Goal: Complete application form: Complete application form

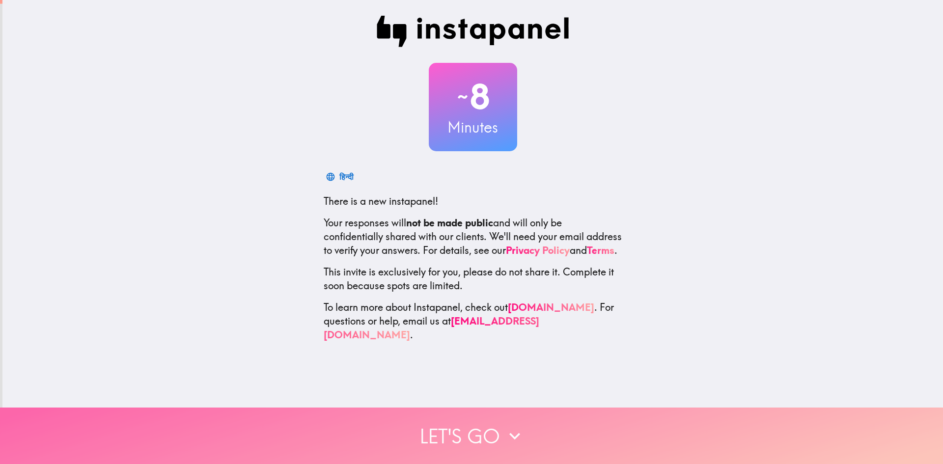
click at [493, 433] on button "Let's go" at bounding box center [471, 436] width 943 height 56
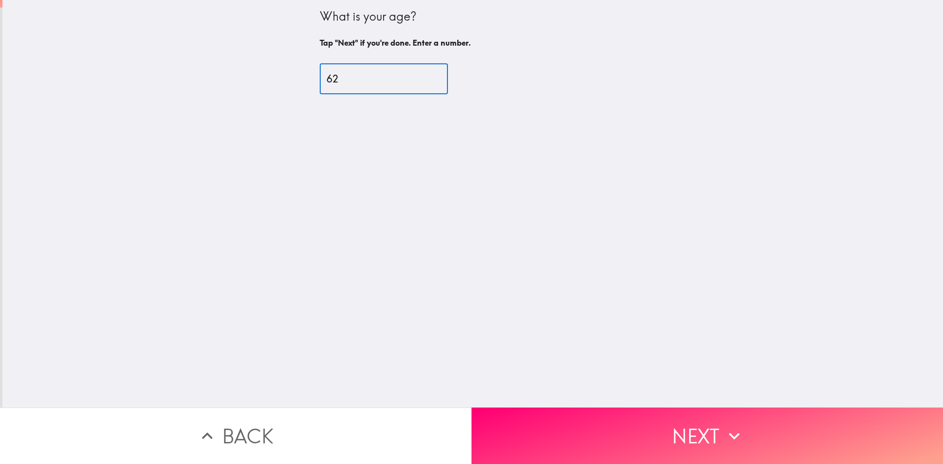
type input "62"
click at [421, 75] on input "62" at bounding box center [384, 79] width 128 height 30
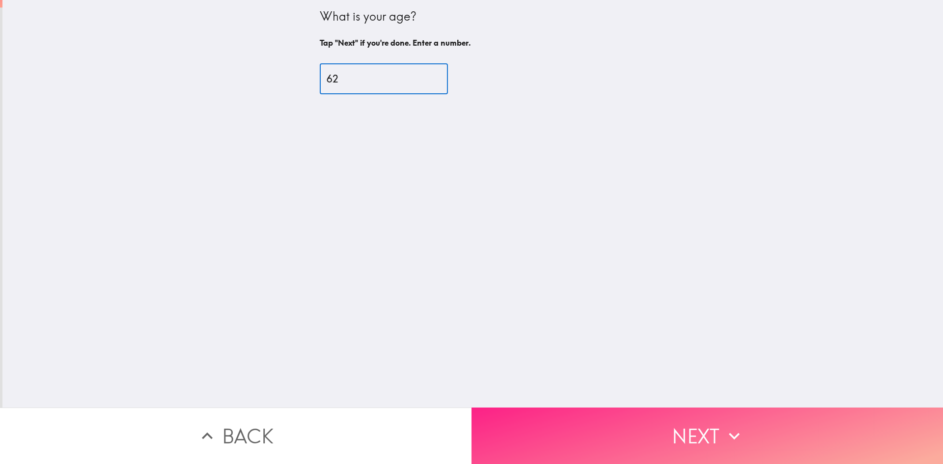
click at [556, 422] on button "Next" at bounding box center [708, 436] width 472 height 56
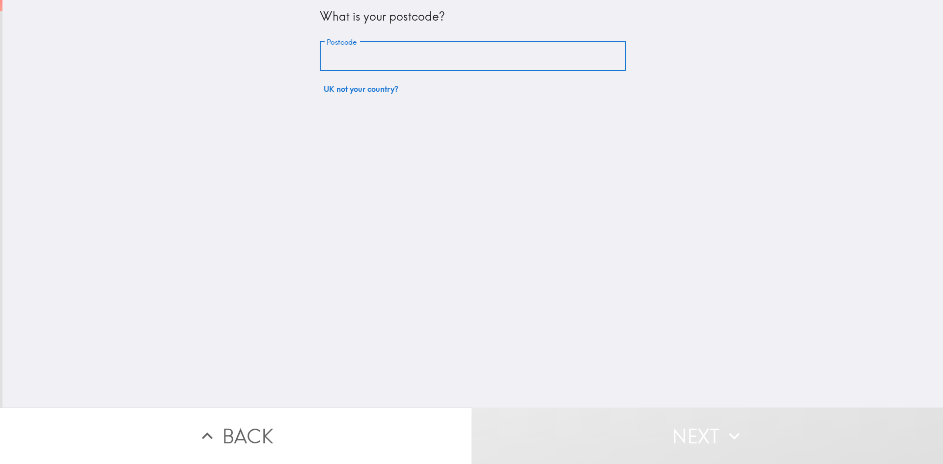
click at [365, 55] on input "Postcode" at bounding box center [473, 56] width 307 height 30
type input "SA73 3HG"
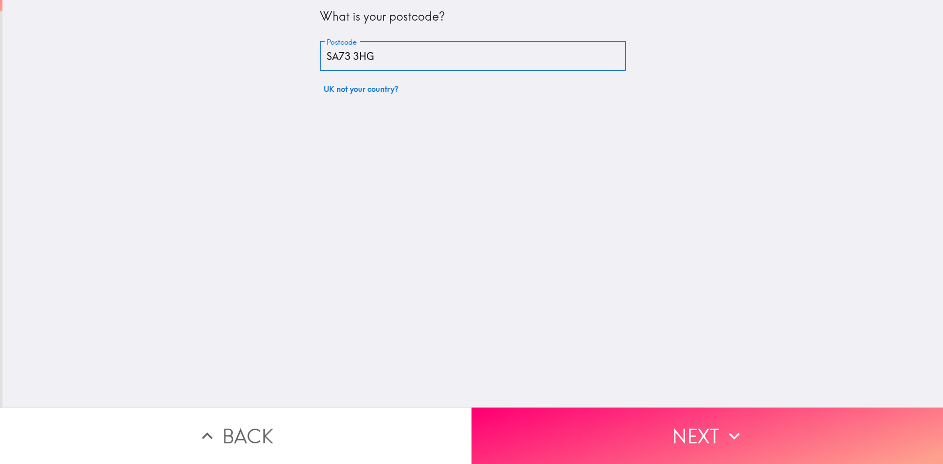
drag, startPoint x: 484, startPoint y: 258, endPoint x: 549, endPoint y: 329, distance: 95.3
click at [485, 258] on div "What is your postcode? Postcode SA73 3HG Postcode UK not your country?" at bounding box center [472, 204] width 941 height 408
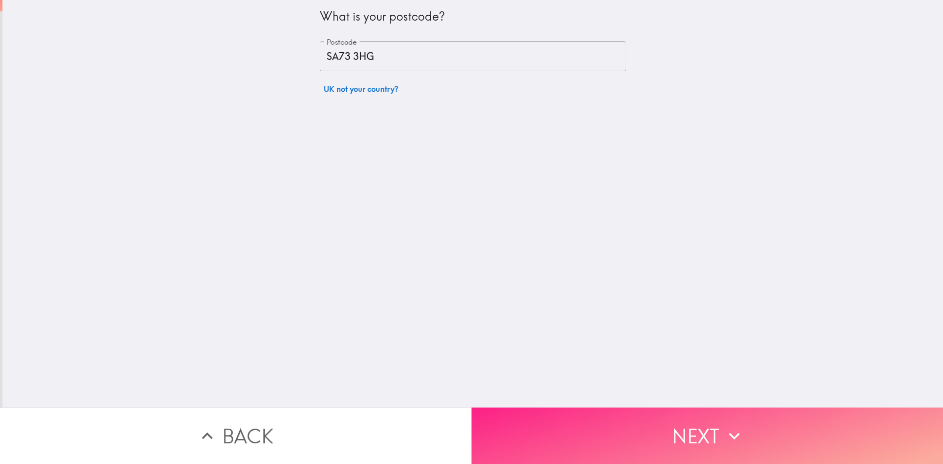
drag, startPoint x: 594, startPoint y: 435, endPoint x: 592, endPoint y: 428, distance: 7.2
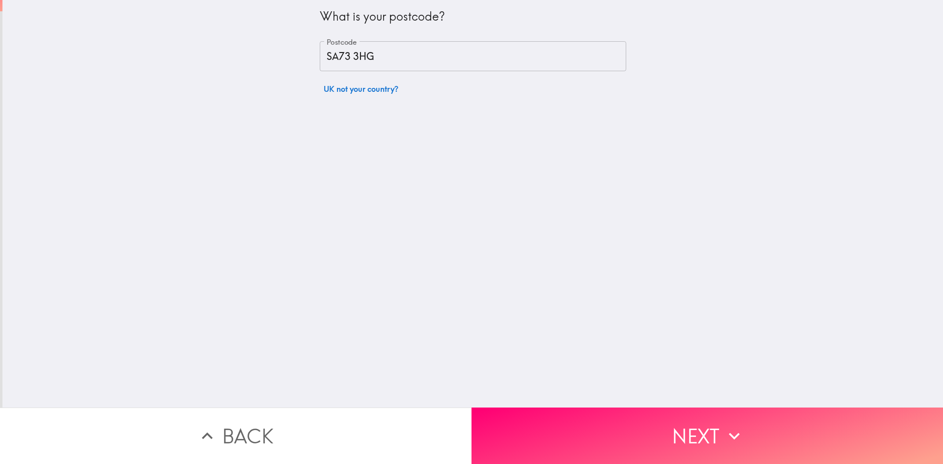
click at [594, 434] on button "Next" at bounding box center [708, 436] width 472 height 56
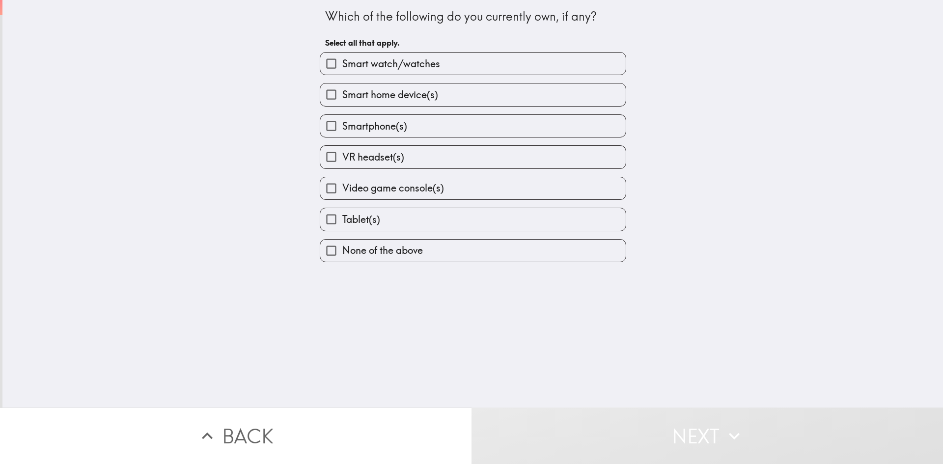
click at [382, 70] on span "Smart watch/watches" at bounding box center [391, 64] width 98 height 14
click at [342, 70] on input "Smart watch/watches" at bounding box center [331, 64] width 22 height 22
checkbox input "true"
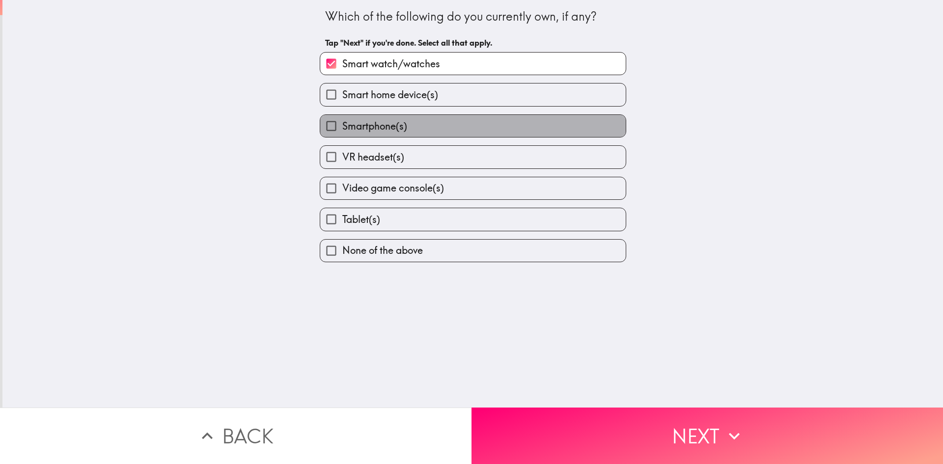
click at [367, 131] on span "Smartphone(s)" at bounding box center [374, 126] width 65 height 14
click at [342, 131] on input "Smartphone(s)" at bounding box center [331, 126] width 22 height 22
checkbox input "true"
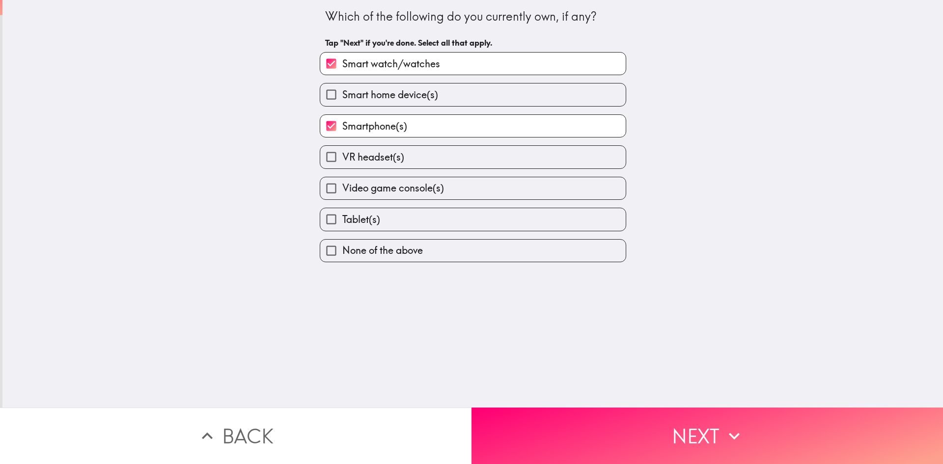
click at [538, 418] on button "Next" at bounding box center [708, 436] width 472 height 56
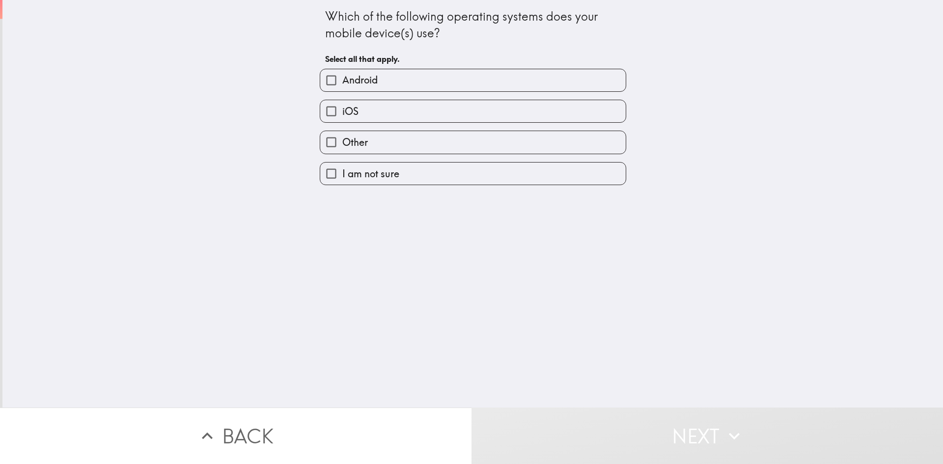
click at [384, 88] on label "Android" at bounding box center [473, 80] width 306 height 22
click at [342, 88] on input "Android" at bounding box center [331, 80] width 22 height 22
checkbox input "true"
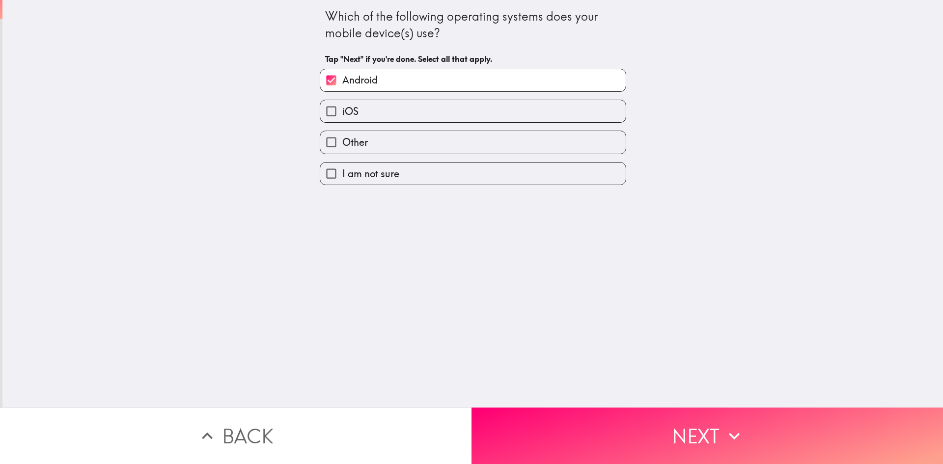
click at [549, 421] on button "Next" at bounding box center [708, 436] width 472 height 56
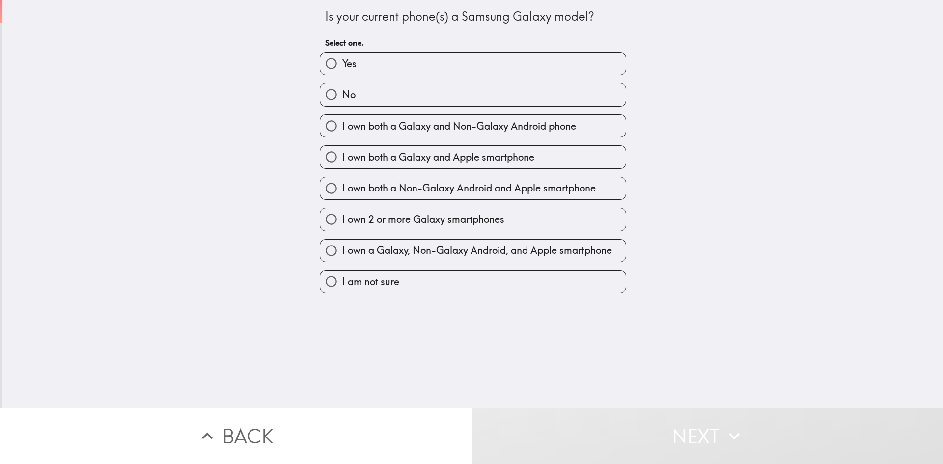
click at [408, 78] on div "No" at bounding box center [469, 90] width 314 height 31
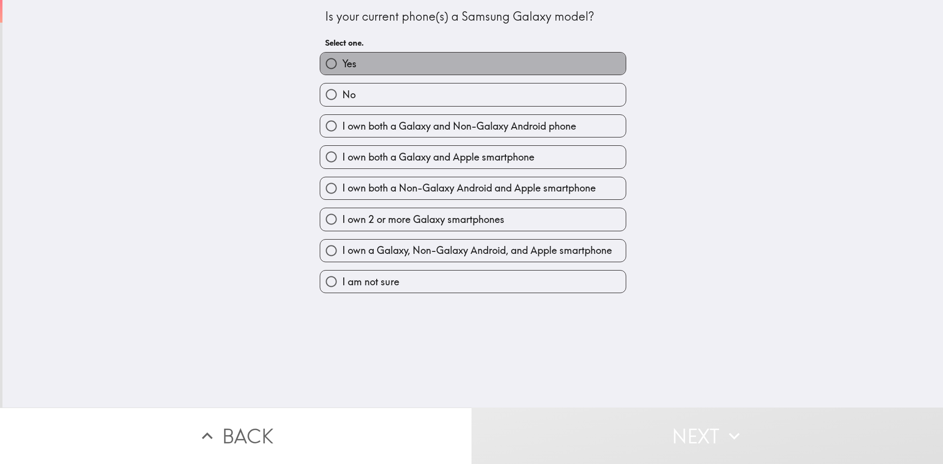
drag, startPoint x: 426, startPoint y: 68, endPoint x: 439, endPoint y: 90, distance: 25.5
click at [427, 68] on label "Yes" at bounding box center [473, 64] width 306 height 22
click at [342, 68] on input "Yes" at bounding box center [331, 64] width 22 height 22
radio input "true"
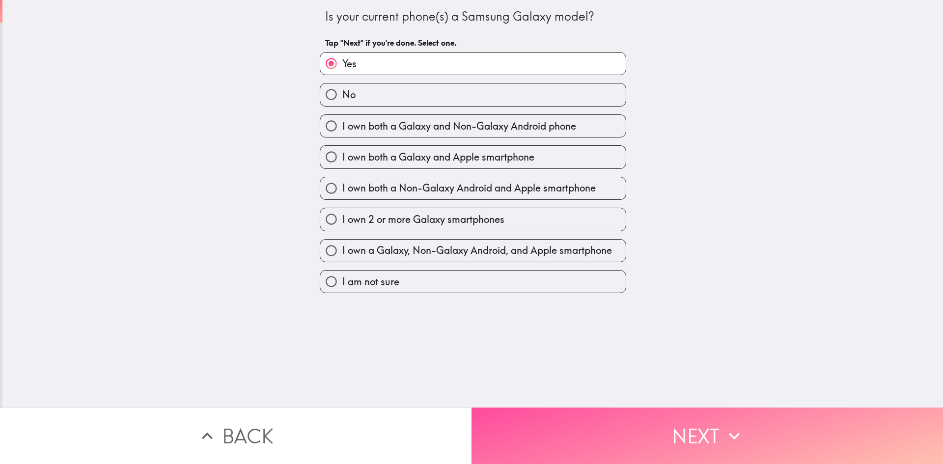
drag, startPoint x: 520, startPoint y: 438, endPoint x: 517, endPoint y: 428, distance: 10.4
click at [520, 437] on button "Next" at bounding box center [708, 436] width 472 height 56
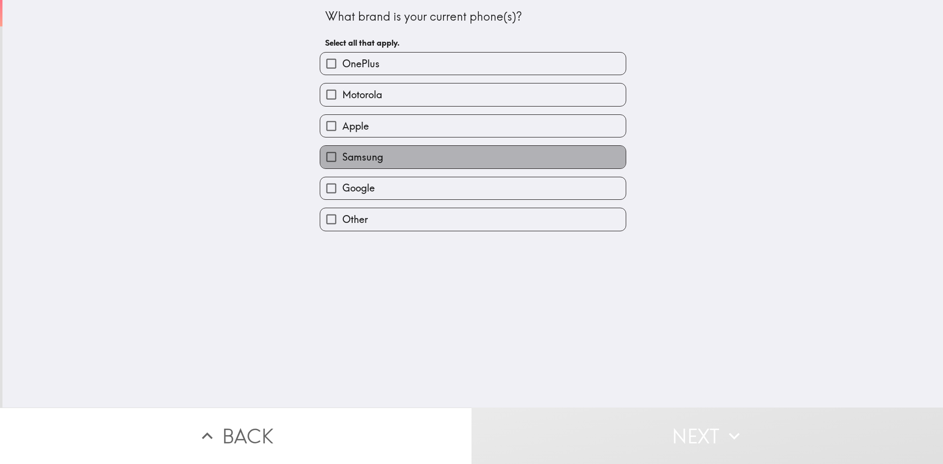
click at [383, 150] on label "Samsung" at bounding box center [473, 157] width 306 height 22
click at [342, 150] on input "Samsung" at bounding box center [331, 157] width 22 height 22
checkbox input "true"
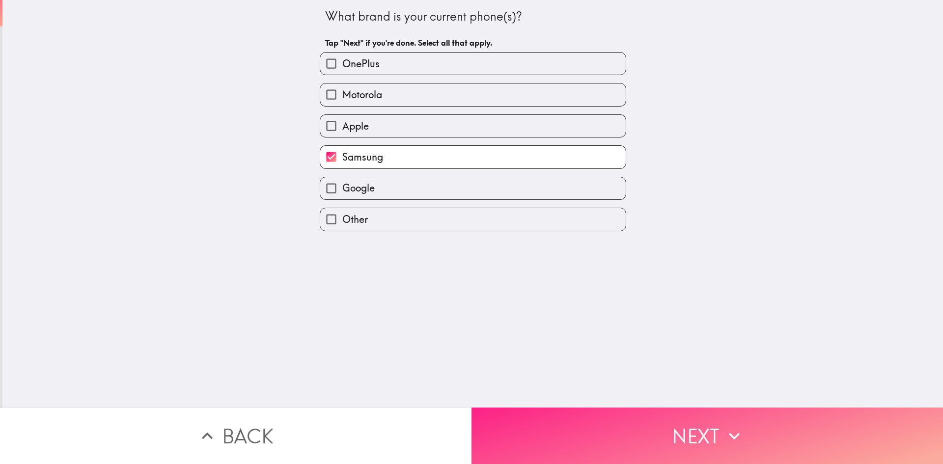
click at [526, 429] on button "Next" at bounding box center [708, 436] width 472 height 56
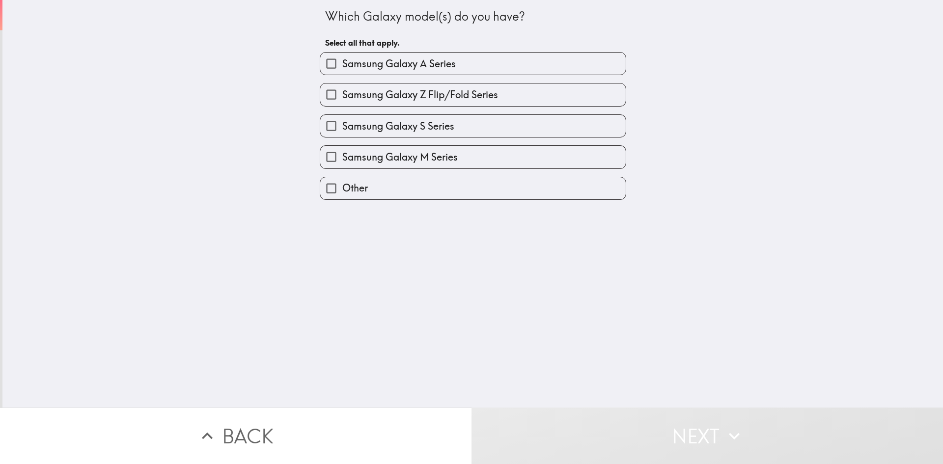
click at [421, 62] on span "Samsung Galaxy A Series" at bounding box center [398, 64] width 113 height 14
click at [342, 62] on input "Samsung Galaxy A Series" at bounding box center [331, 64] width 22 height 22
checkbox input "true"
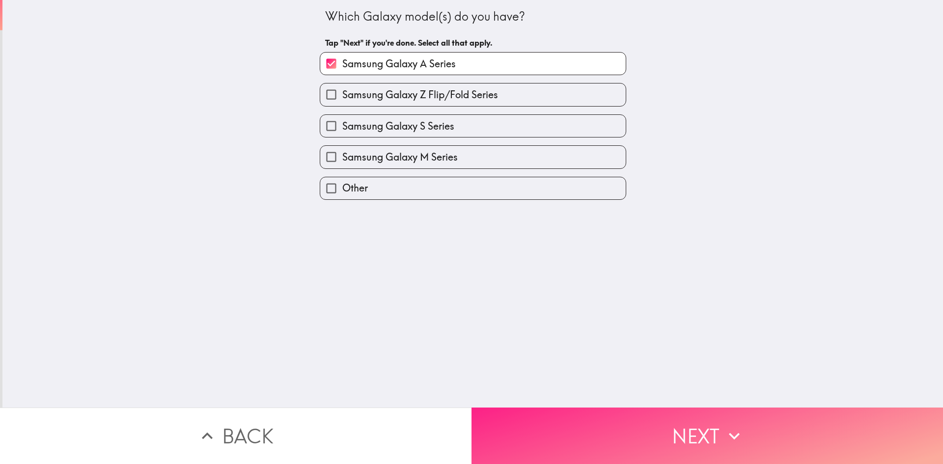
click at [512, 423] on button "Next" at bounding box center [708, 436] width 472 height 56
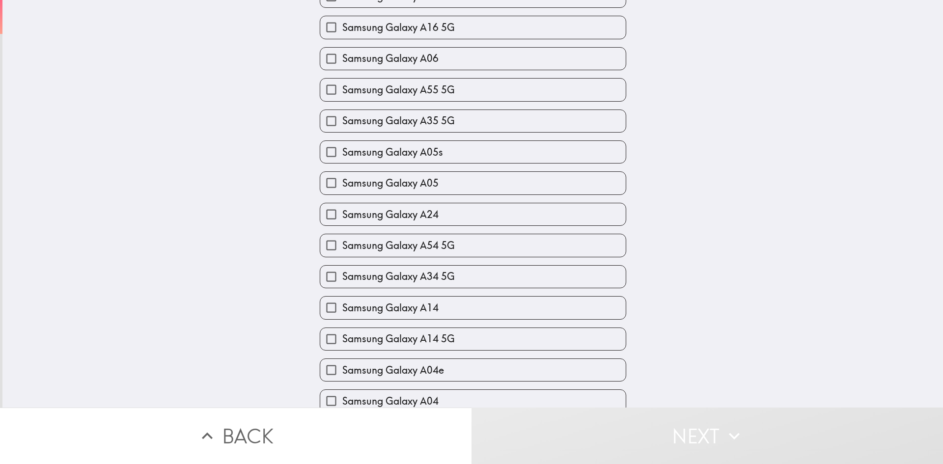
scroll to position [244, 0]
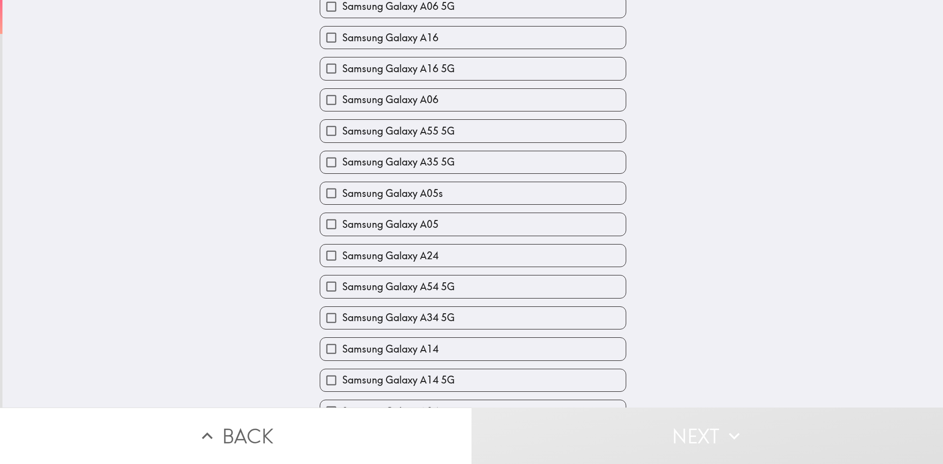
click at [385, 134] on span "Samsung Galaxy A55 5G" at bounding box center [398, 131] width 112 height 14
click at [342, 134] on input "Samsung Galaxy A55 5G" at bounding box center [331, 131] width 22 height 22
checkbox input "true"
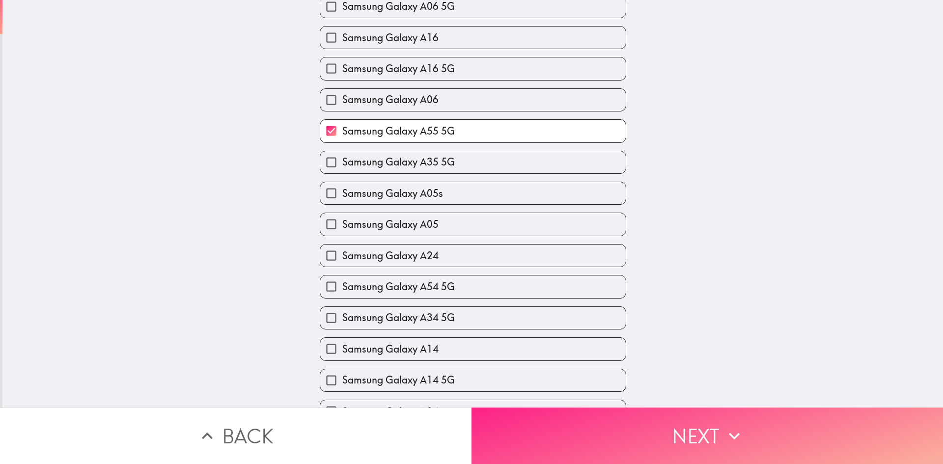
click at [623, 441] on button "Next" at bounding box center [708, 436] width 472 height 56
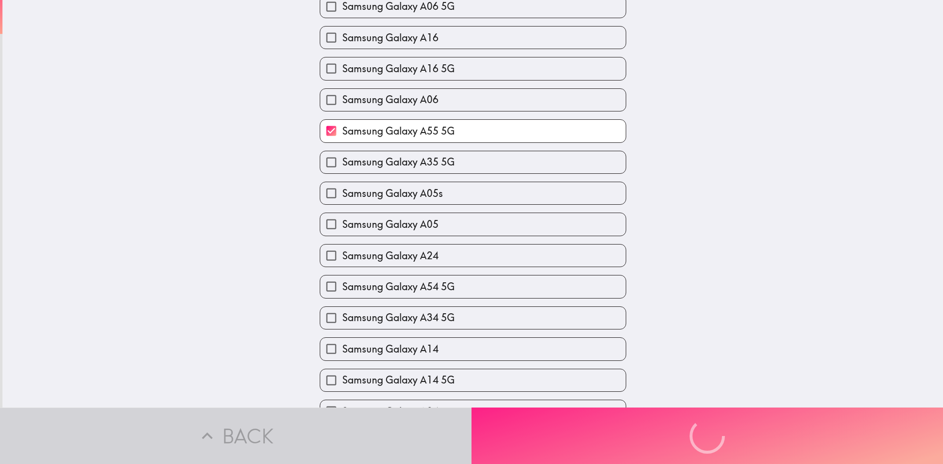
scroll to position [0, 0]
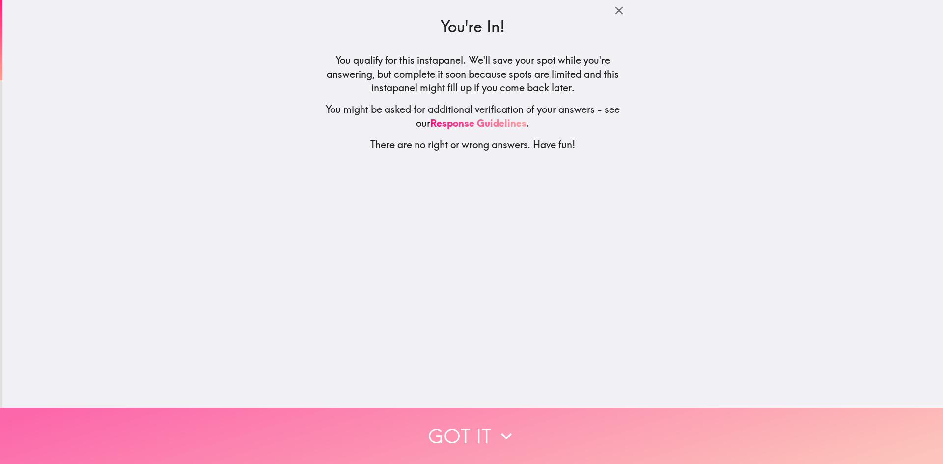
click at [465, 426] on button "Got it" at bounding box center [471, 436] width 943 height 56
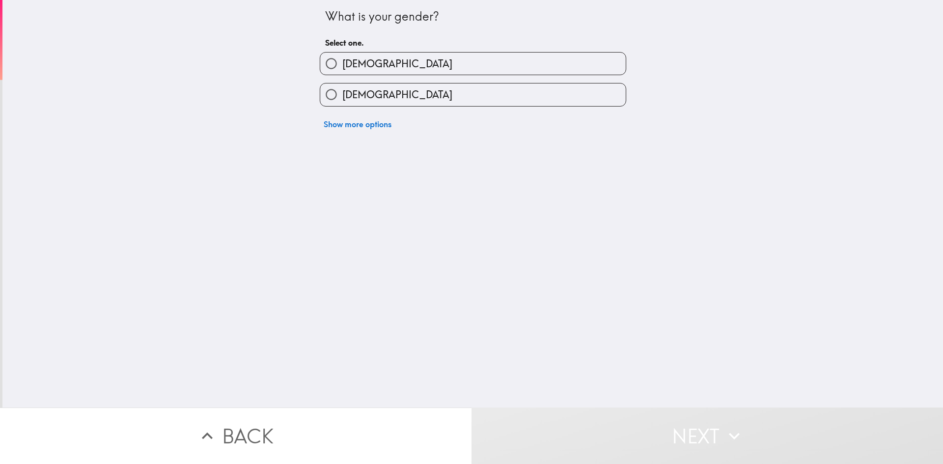
click at [361, 64] on label "[DEMOGRAPHIC_DATA]" at bounding box center [473, 64] width 306 height 22
click at [342, 64] on input "[DEMOGRAPHIC_DATA]" at bounding box center [331, 64] width 22 height 22
radio input "true"
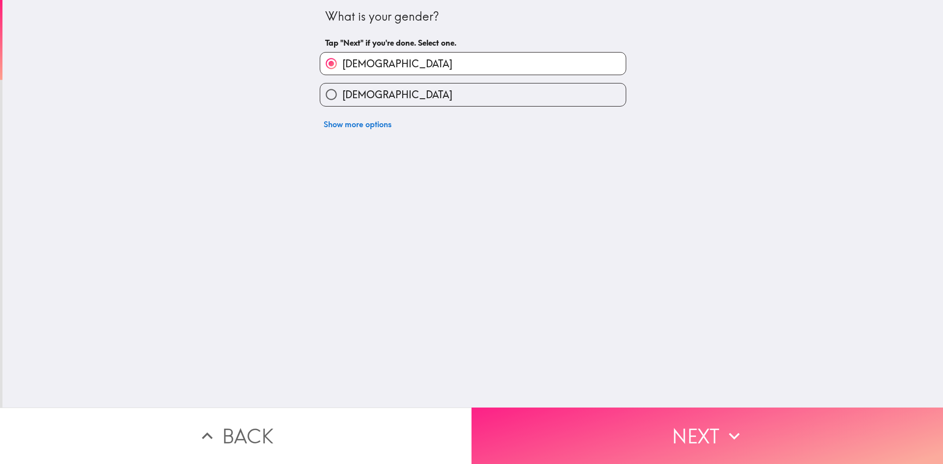
click at [505, 421] on button "Next" at bounding box center [708, 436] width 472 height 56
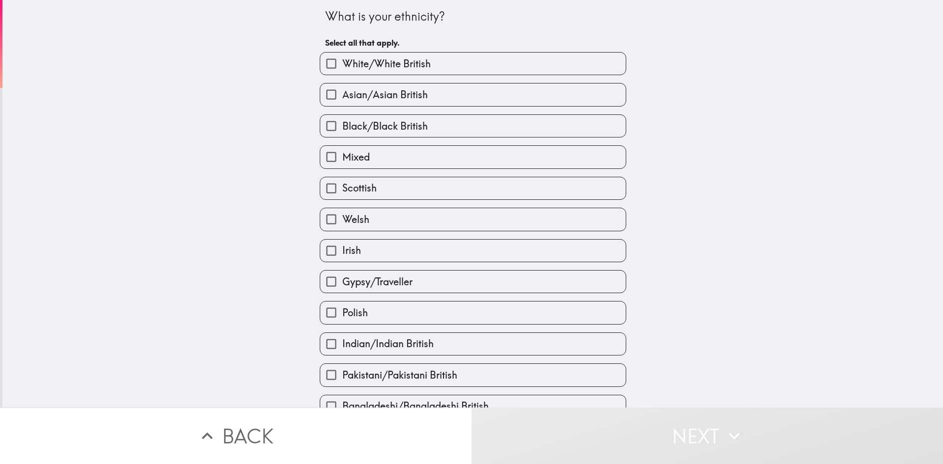
click at [403, 69] on span "White/White British" at bounding box center [386, 64] width 88 height 14
click at [342, 69] on input "White/White British" at bounding box center [331, 64] width 22 height 22
checkbox input "true"
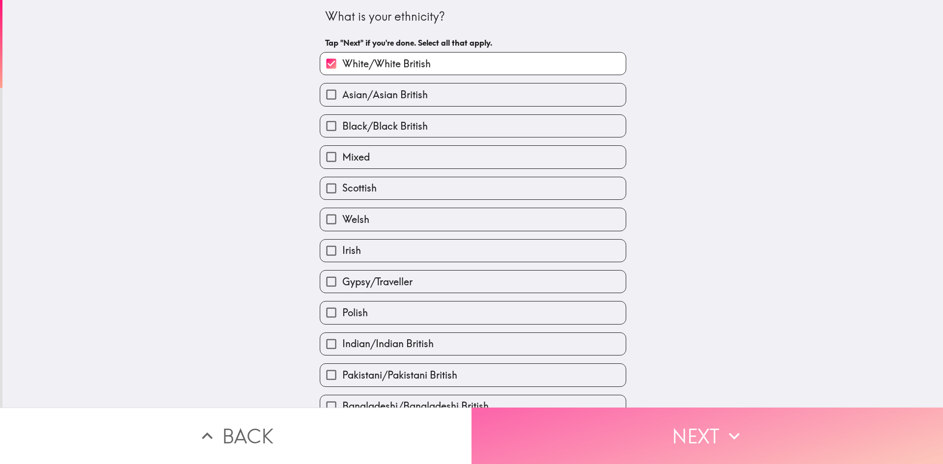
click at [571, 432] on button "Next" at bounding box center [708, 436] width 472 height 56
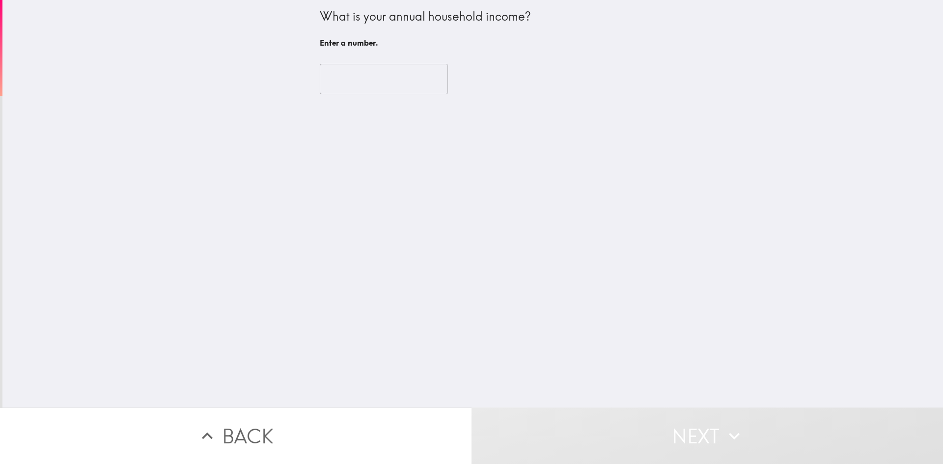
click at [378, 76] on input "number" at bounding box center [384, 79] width 128 height 30
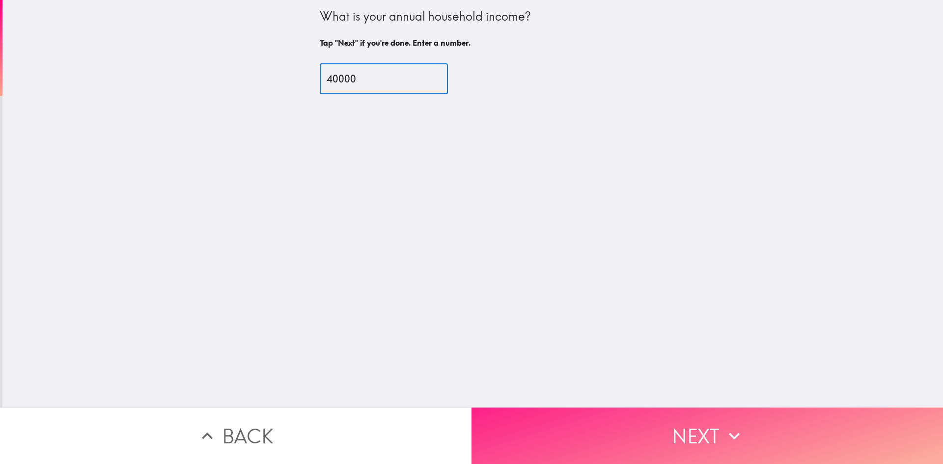
type input "40000"
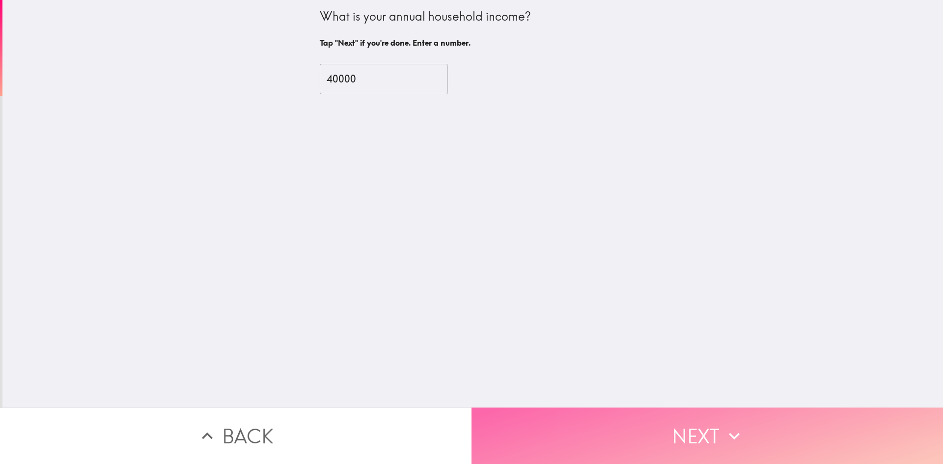
click at [614, 433] on button "Next" at bounding box center [708, 436] width 472 height 56
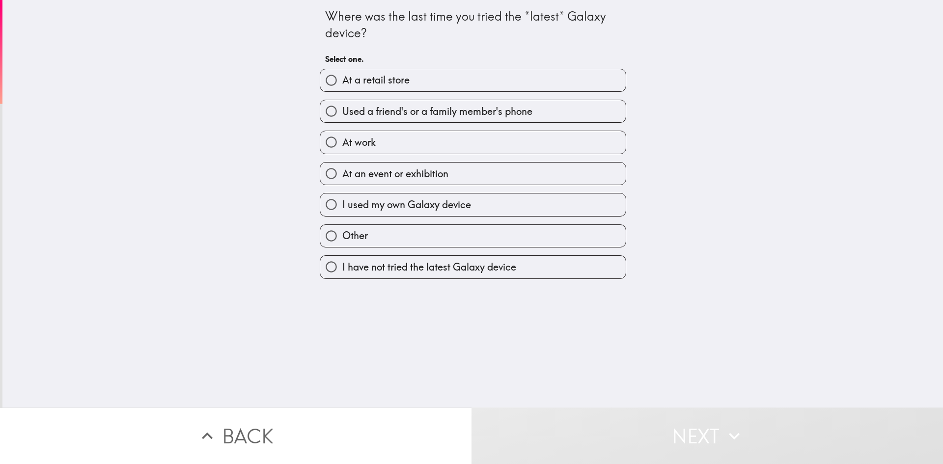
drag, startPoint x: 405, startPoint y: 265, endPoint x: 416, endPoint y: 263, distance: 11.0
click at [409, 263] on span "I have not tried the latest Galaxy device" at bounding box center [429, 267] width 174 height 14
click at [342, 263] on input "I have not tried the latest Galaxy device" at bounding box center [331, 267] width 22 height 22
radio input "true"
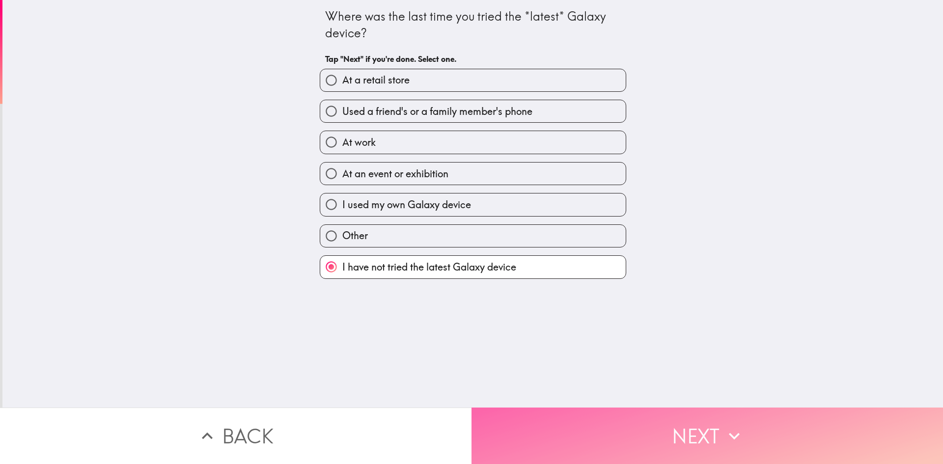
click at [607, 428] on button "Next" at bounding box center [708, 436] width 472 height 56
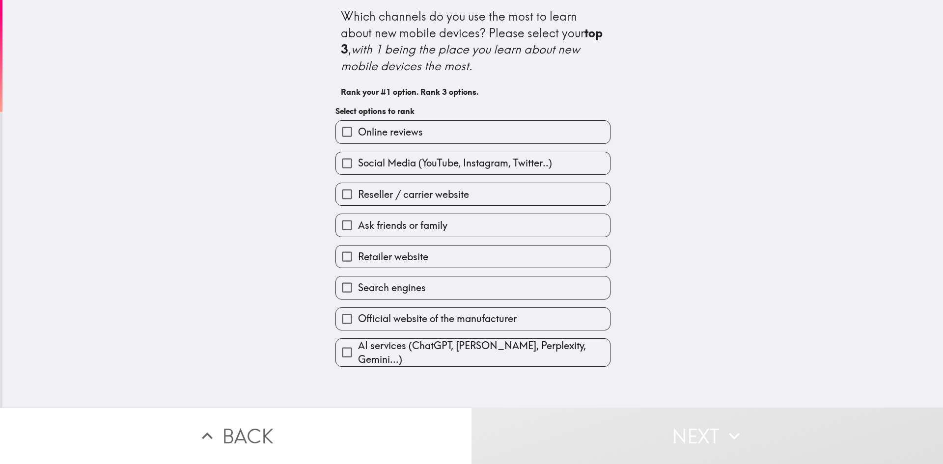
click at [370, 257] on span "Retailer website" at bounding box center [393, 257] width 70 height 14
click at [358, 257] on input "Retailer website" at bounding box center [347, 257] width 22 height 22
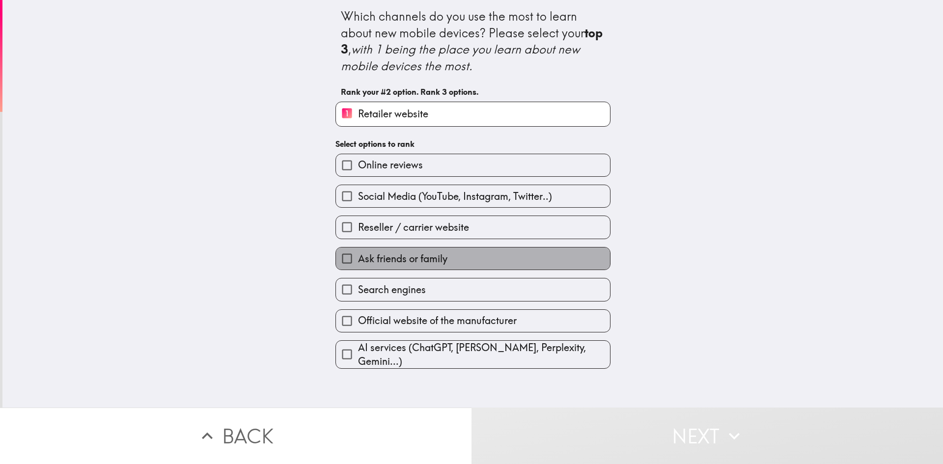
click at [364, 259] on span "Ask friends or family" at bounding box center [402, 259] width 89 height 14
click at [358, 259] on input "Ask friends or family" at bounding box center [347, 259] width 22 height 22
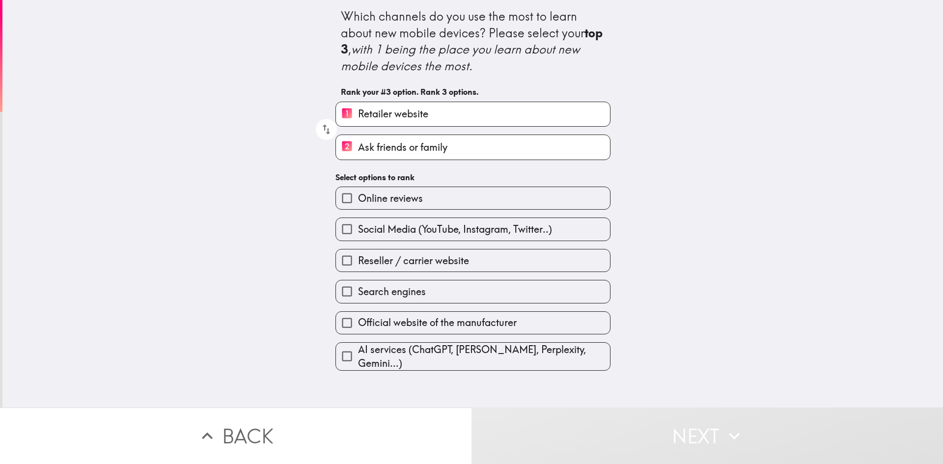
click at [374, 325] on span "Official website of the manufacturer" at bounding box center [437, 323] width 159 height 14
click at [358, 325] on input "Official website of the manufacturer" at bounding box center [347, 323] width 22 height 22
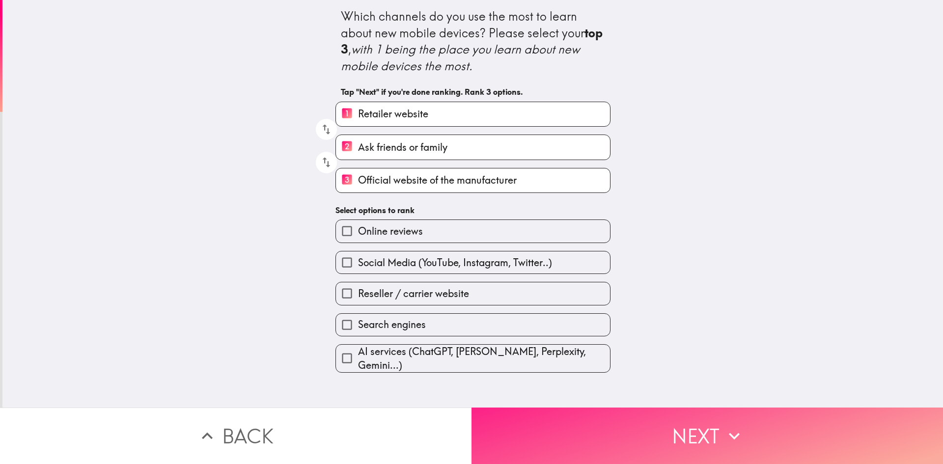
click at [565, 419] on button "Next" at bounding box center [708, 436] width 472 height 56
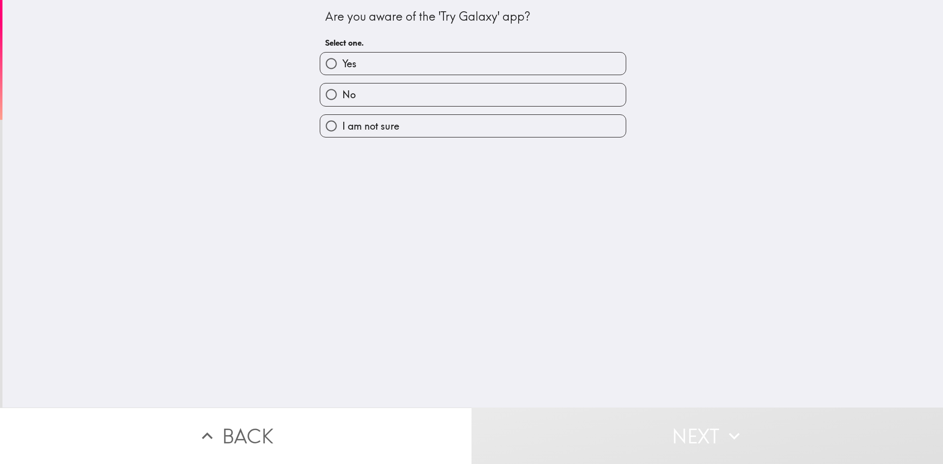
click at [384, 97] on label "No" at bounding box center [473, 95] width 306 height 22
click at [342, 97] on input "No" at bounding box center [331, 95] width 22 height 22
radio input "true"
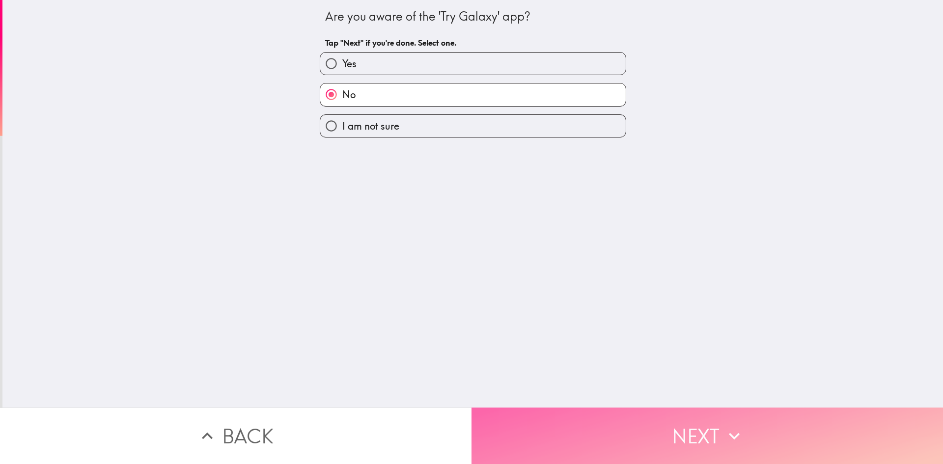
click at [557, 428] on button "Next" at bounding box center [708, 436] width 472 height 56
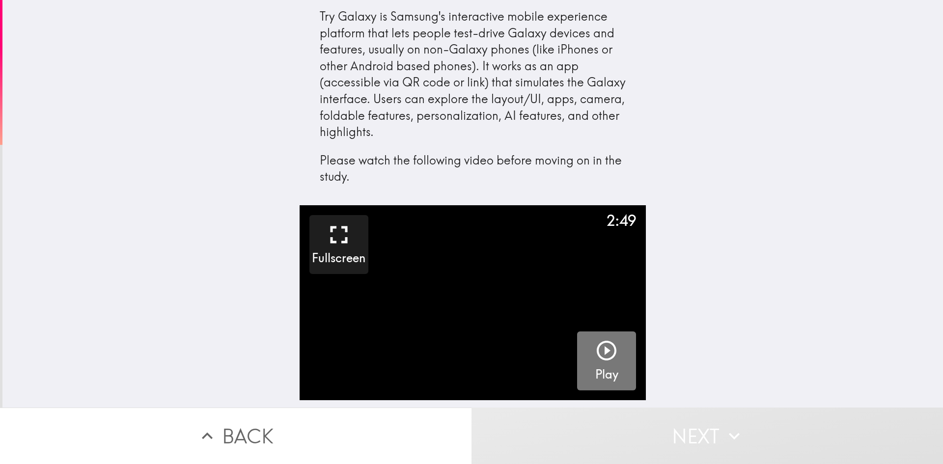
click at [601, 347] on icon "button" at bounding box center [607, 351] width 24 height 24
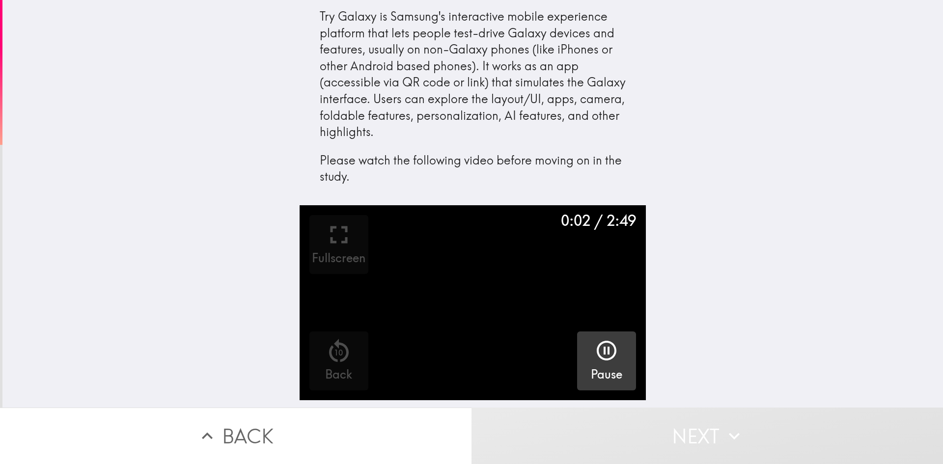
click at [713, 419] on button "Next" at bounding box center [708, 436] width 472 height 56
